Goal: Check status: Check status

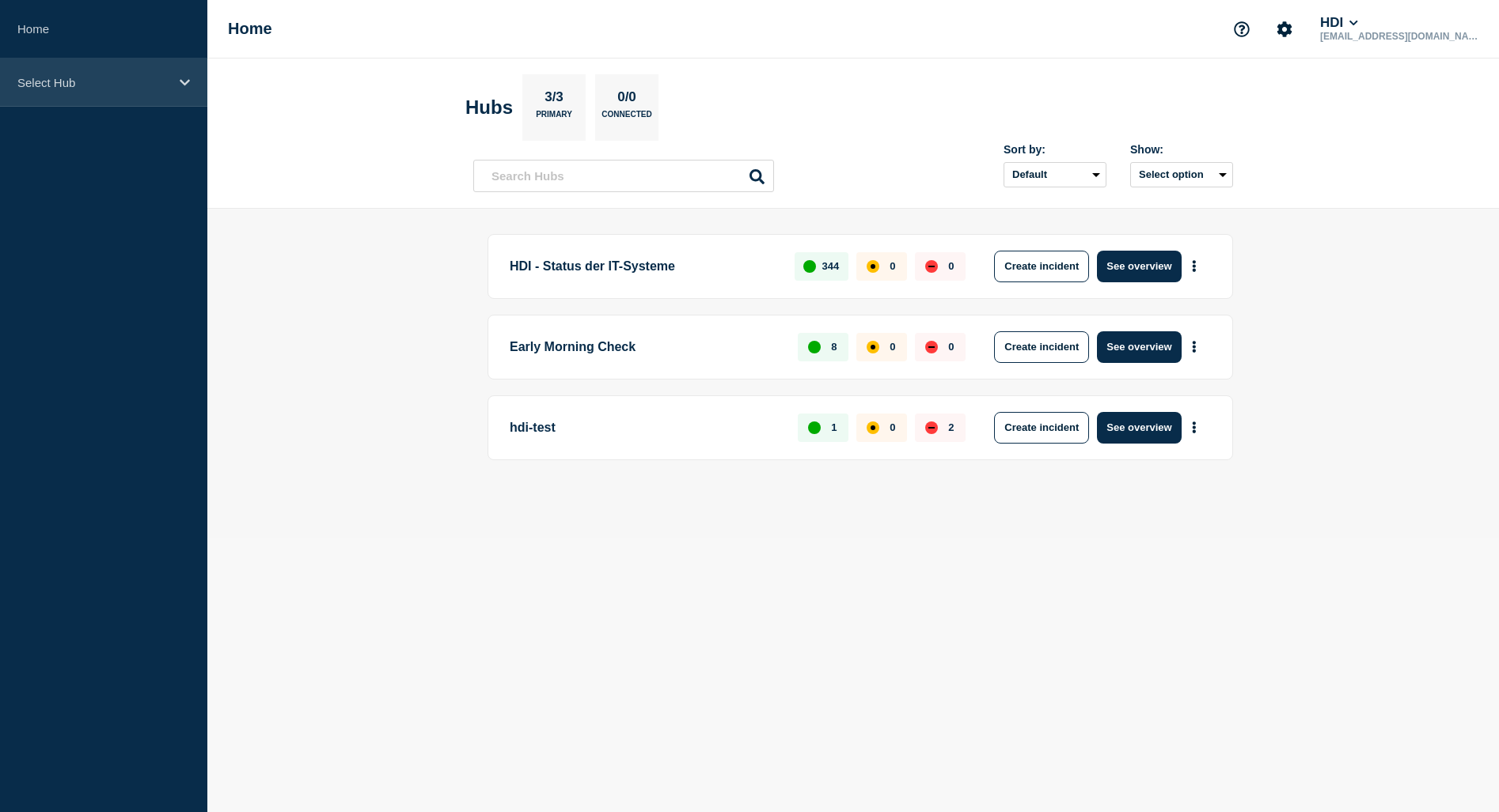
click at [188, 80] on icon at bounding box center [185, 81] width 10 height 6
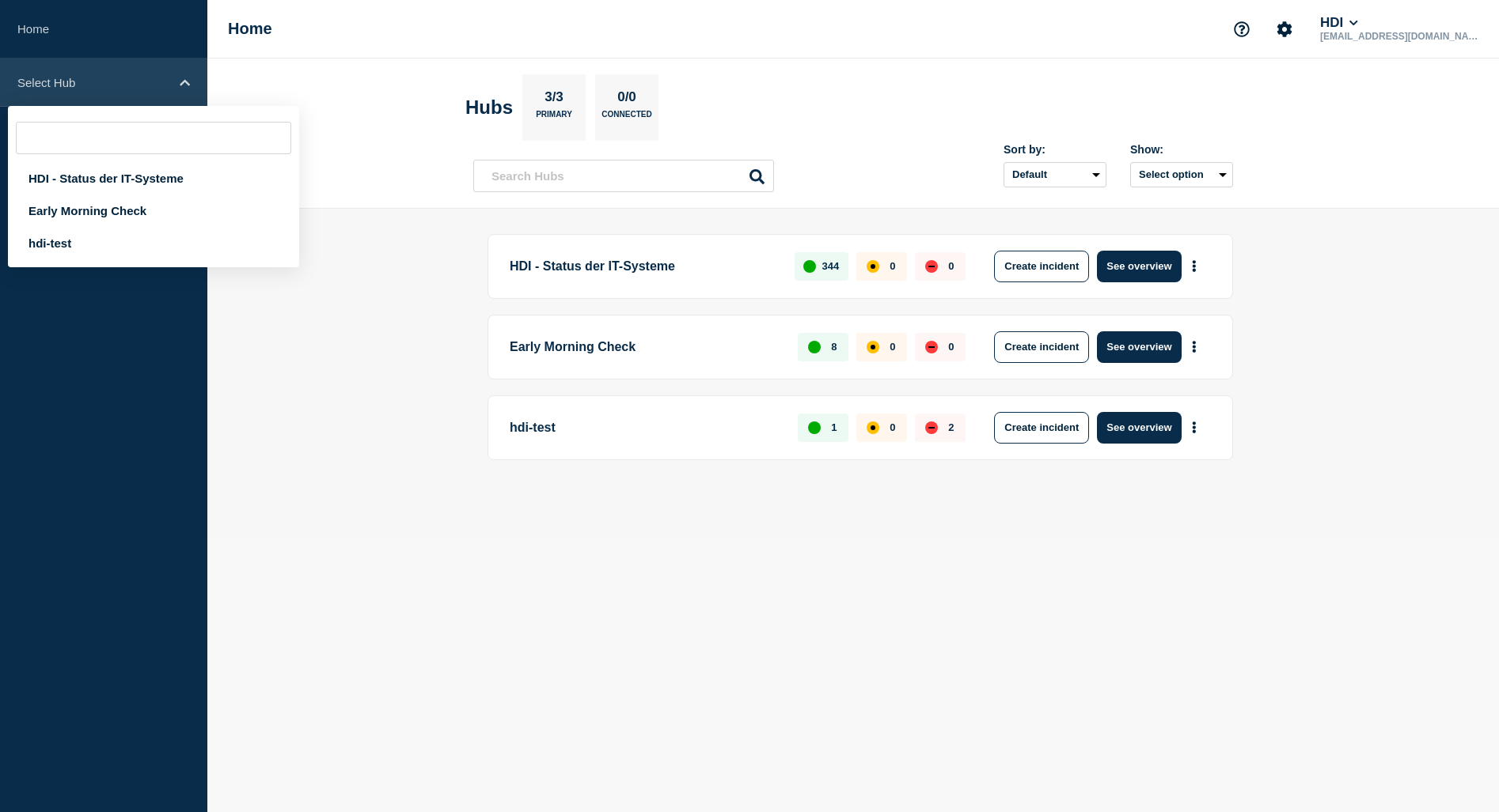
click at [188, 80] on icon at bounding box center [185, 83] width 10 height 12
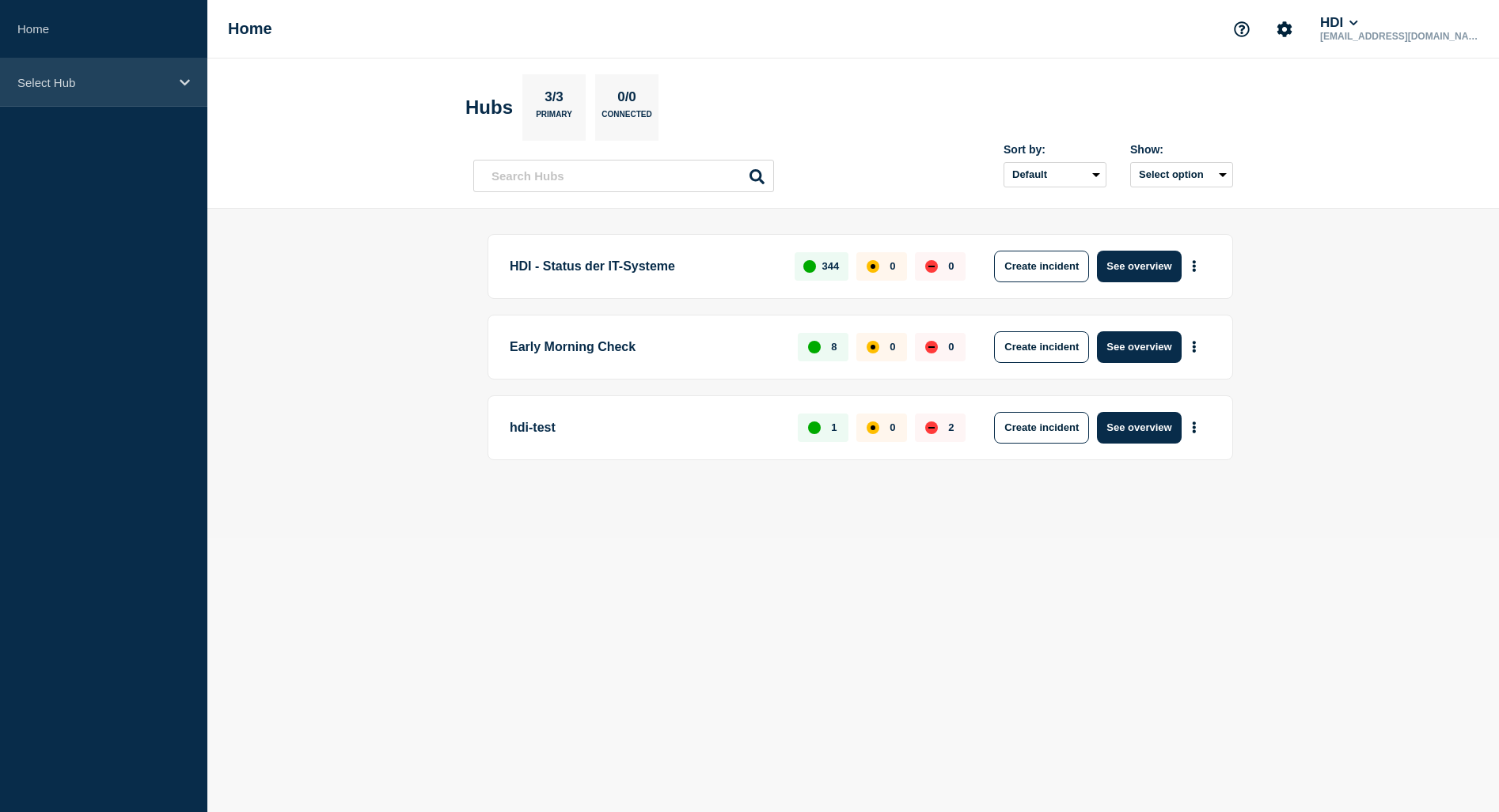
click at [188, 83] on icon at bounding box center [185, 83] width 10 height 12
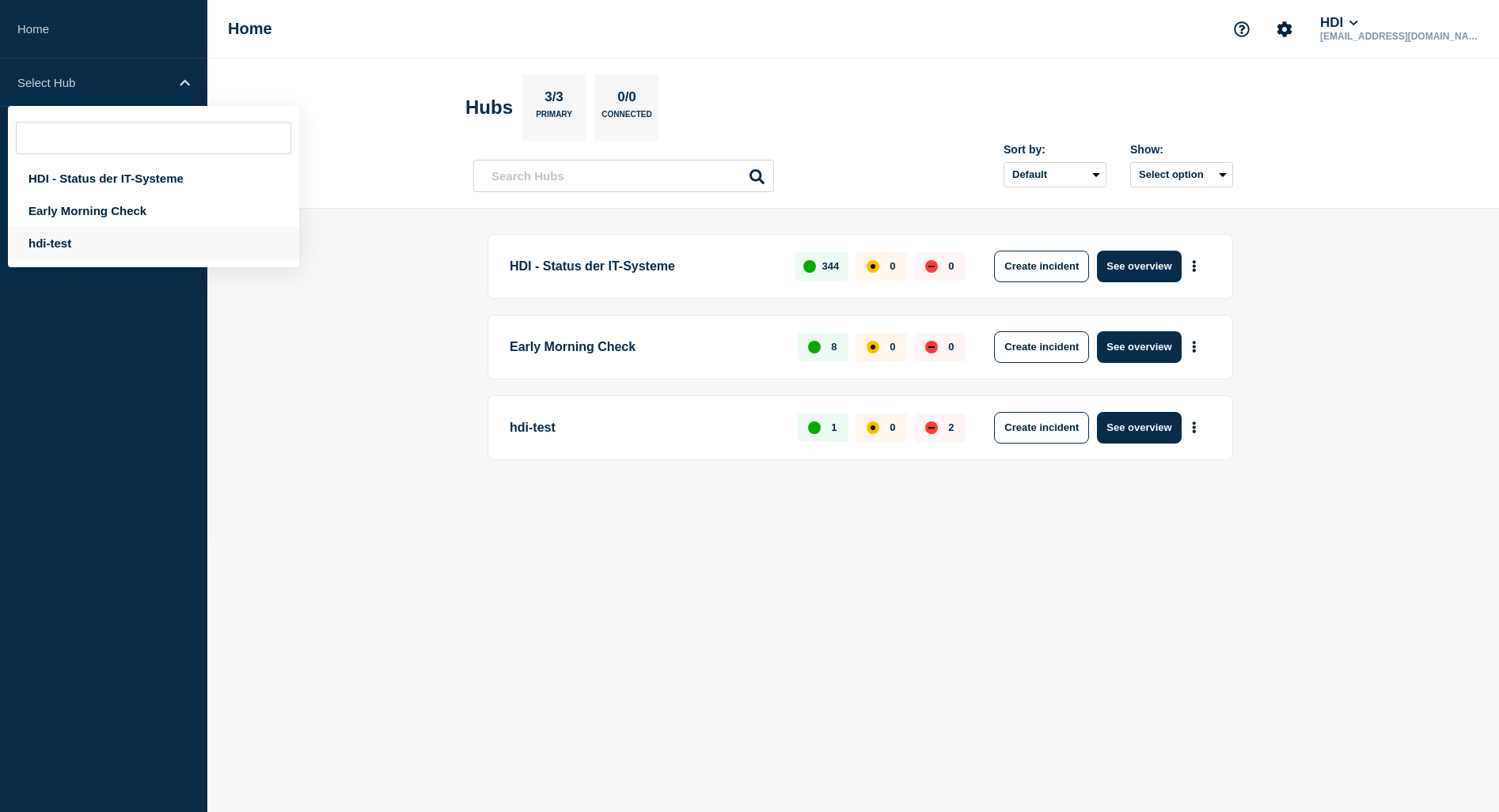
click at [87, 243] on div "hdi-test" at bounding box center [153, 243] width 291 height 32
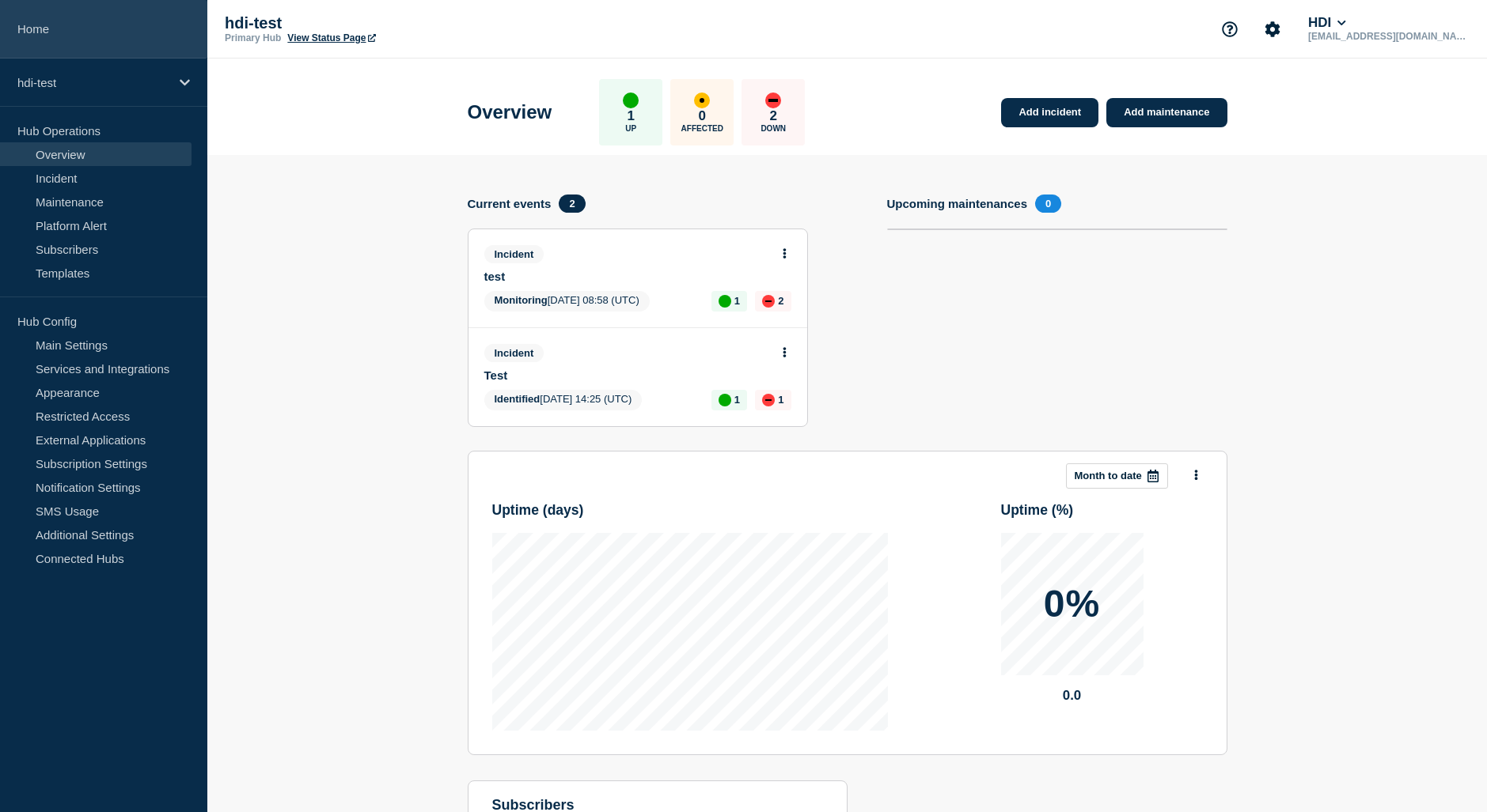
click at [80, 39] on link "Home" at bounding box center [103, 29] width 207 height 59
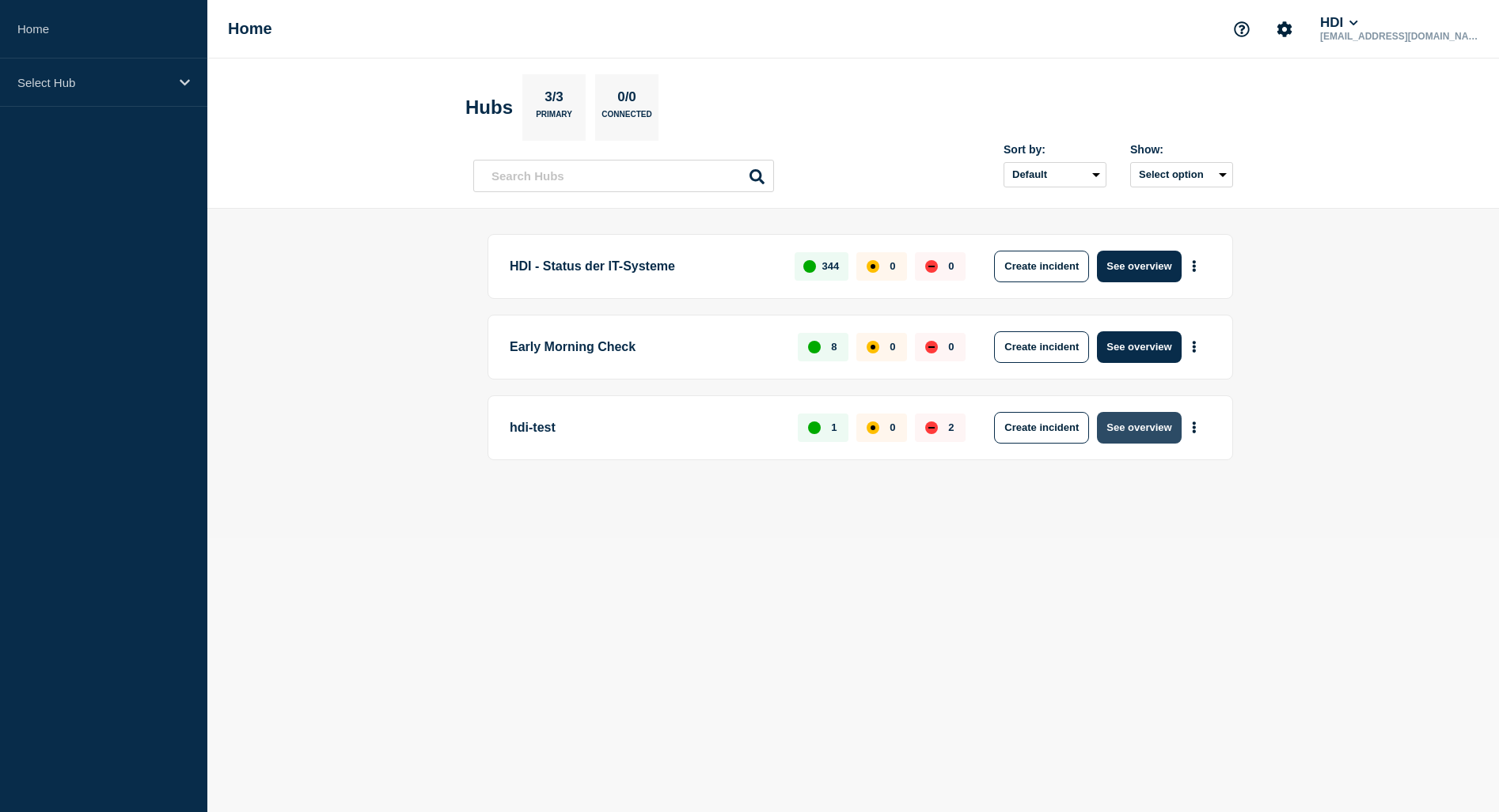
click at [1133, 433] on button "See overview" at bounding box center [1138, 428] width 84 height 32
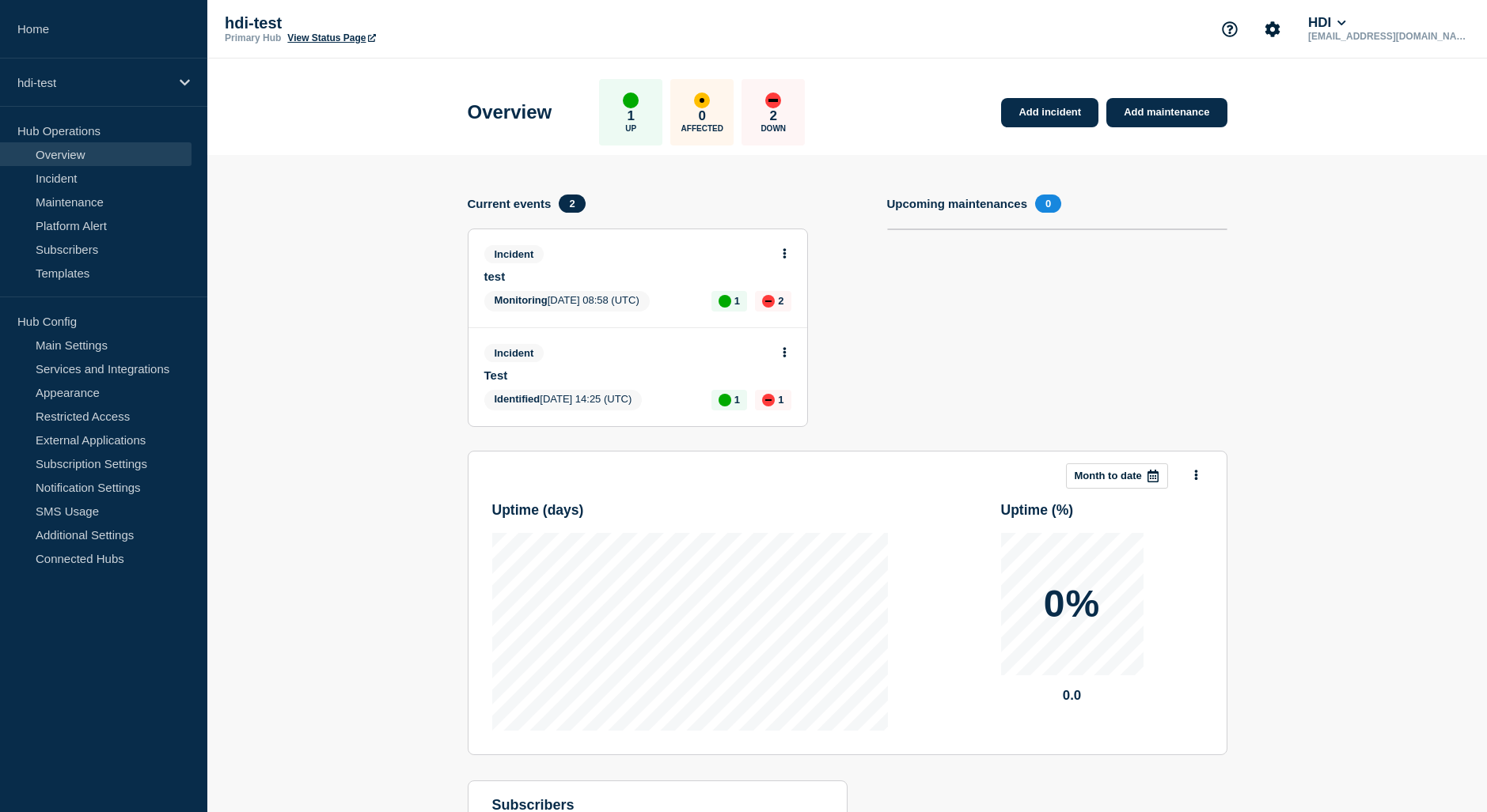
click at [527, 283] on link "test" at bounding box center [627, 276] width 285 height 14
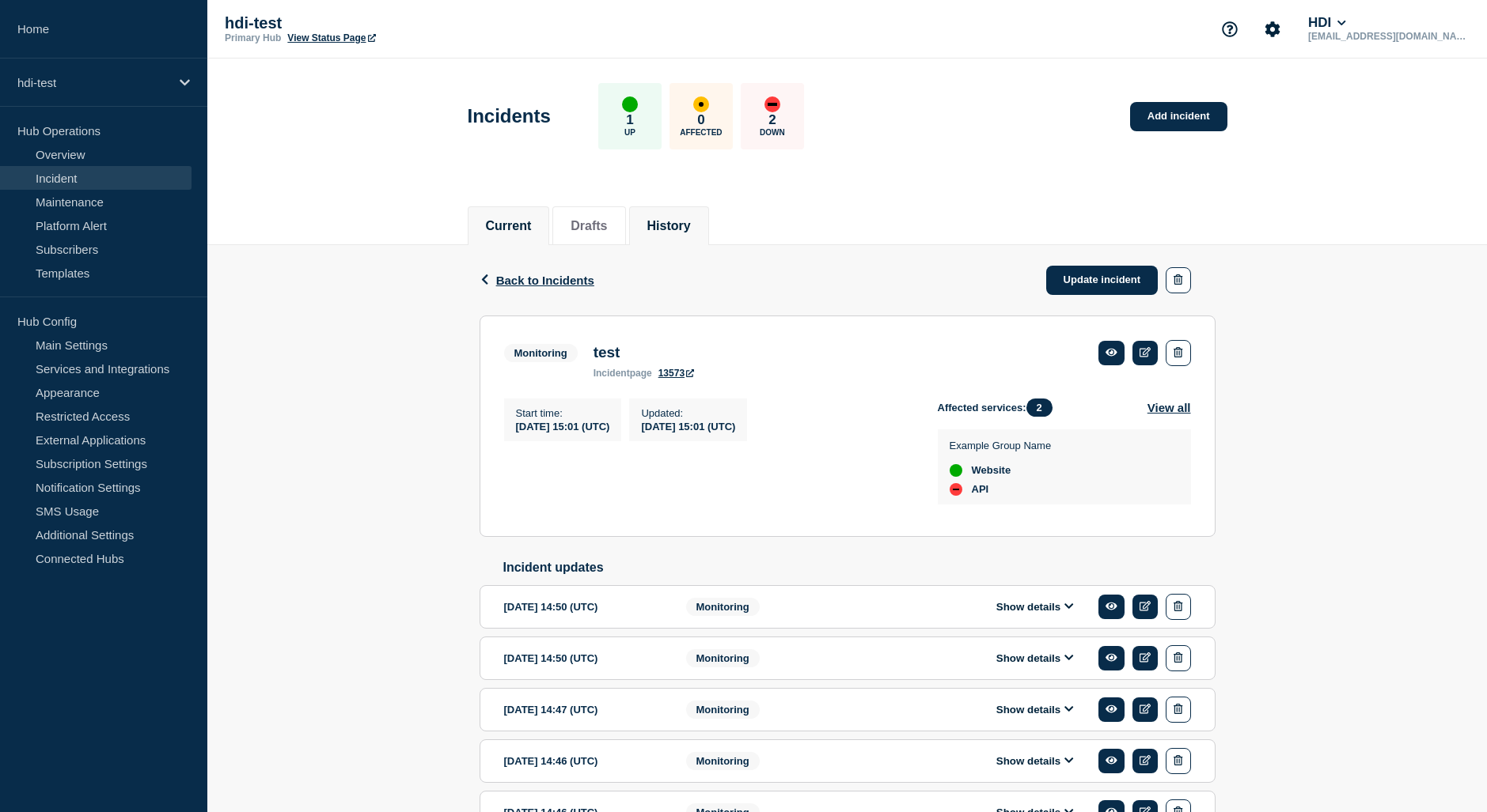
click at [667, 234] on li "History" at bounding box center [669, 225] width 80 height 39
